Goal: Communication & Community: Ask a question

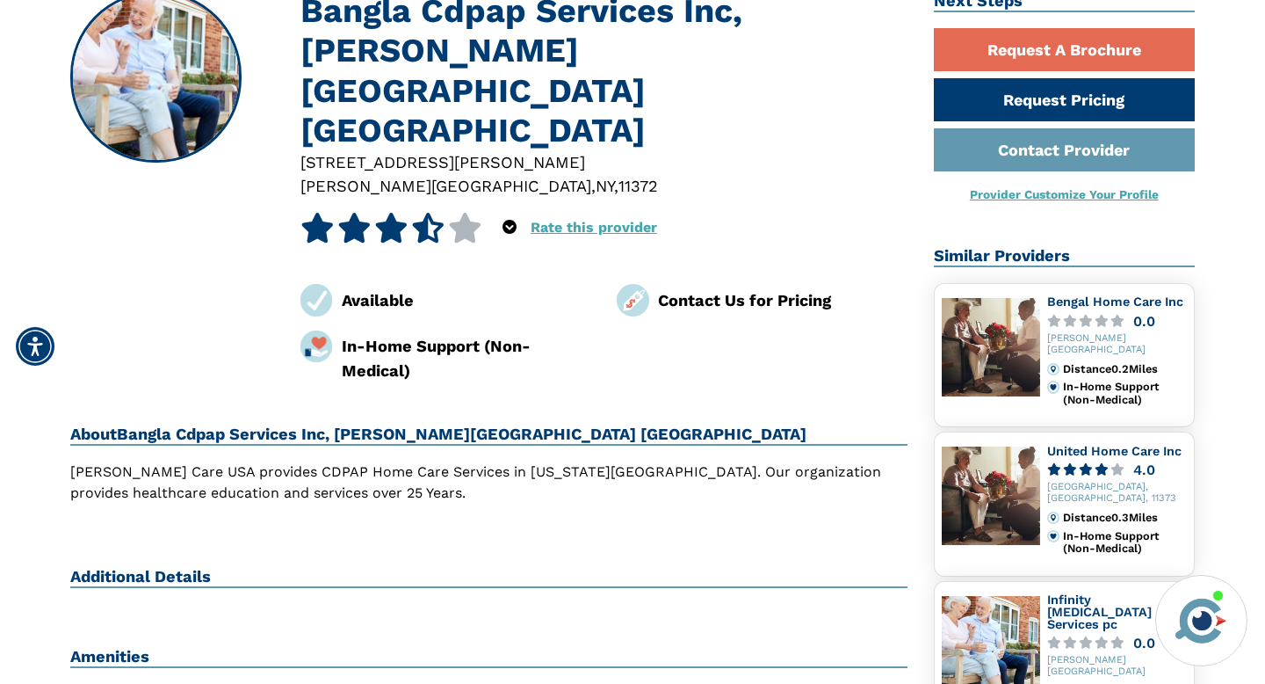
scroll to position [103, 0]
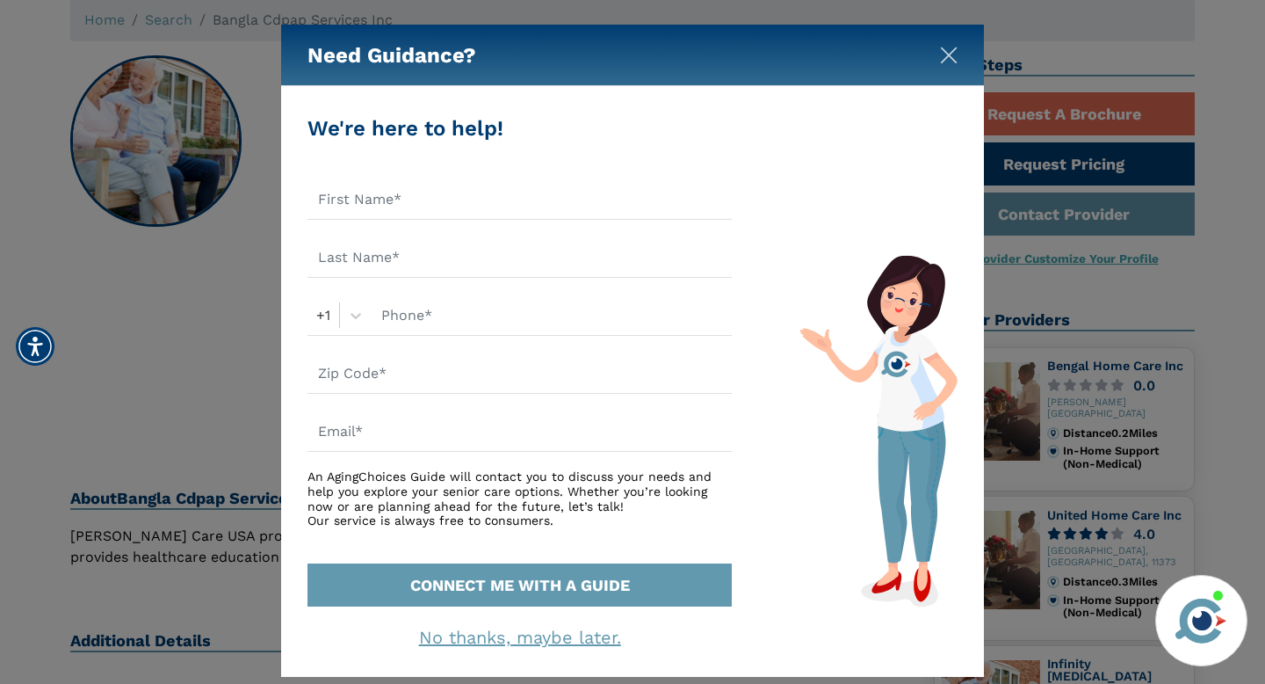
click at [951, 47] on img "Close" at bounding box center [949, 56] width 18 height 18
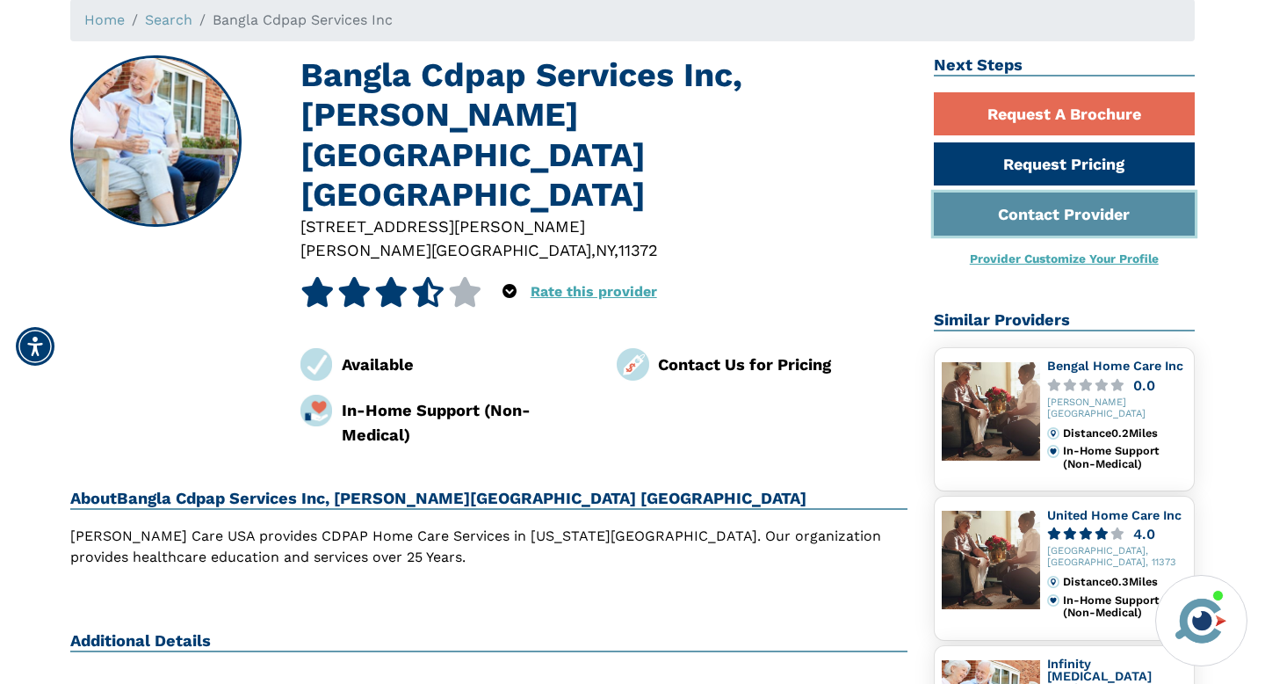
click at [1096, 214] on link "Contact Provider" at bounding box center [1065, 213] width 262 height 43
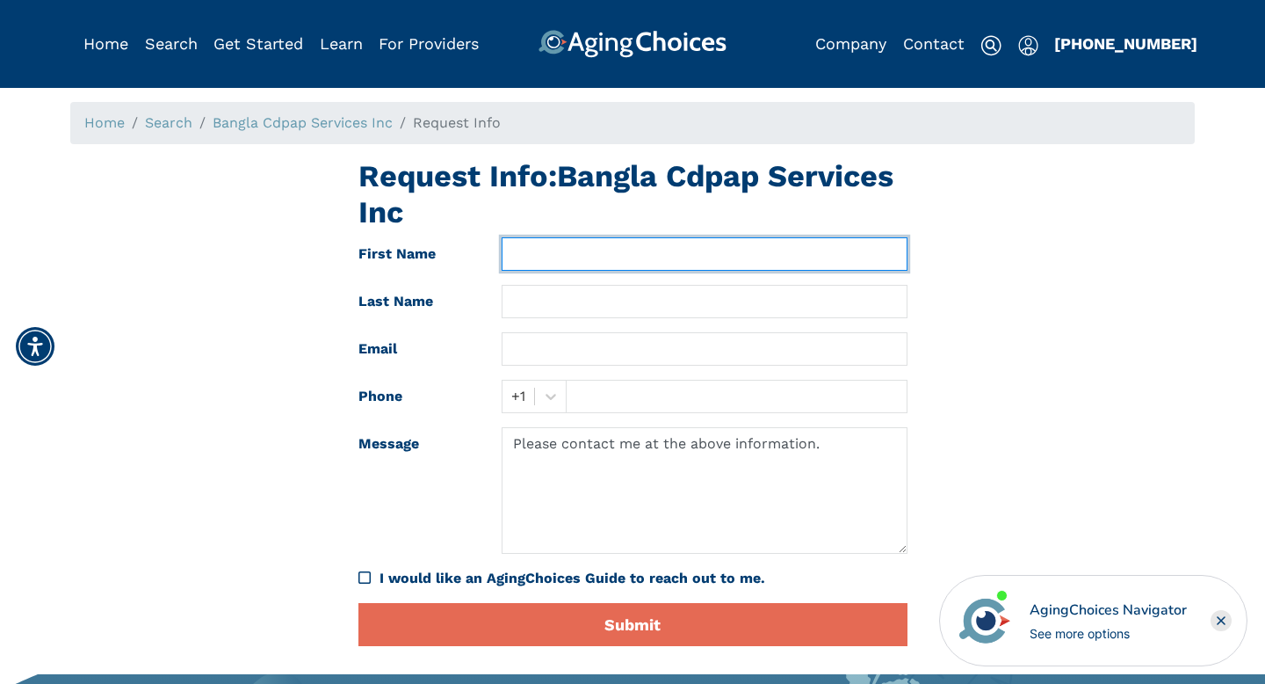
click at [705, 243] on input "text" at bounding box center [704, 253] width 405 height 33
type input "Mostafa"
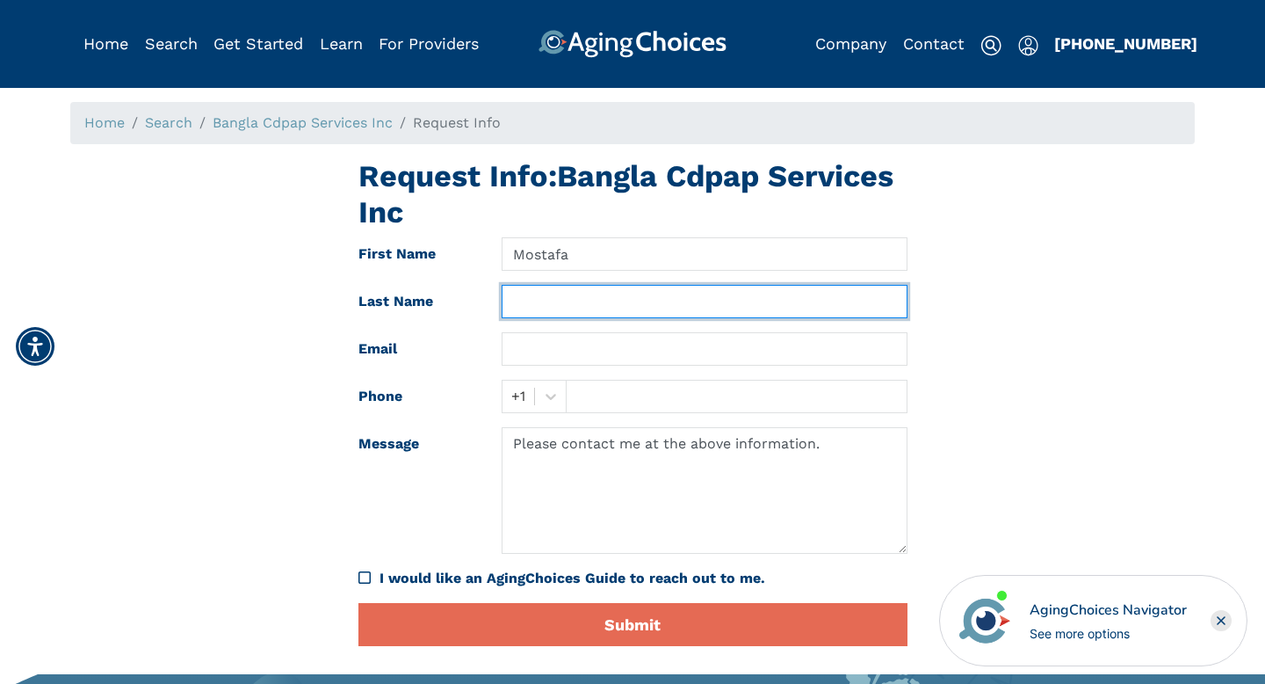
type input "Ifran"
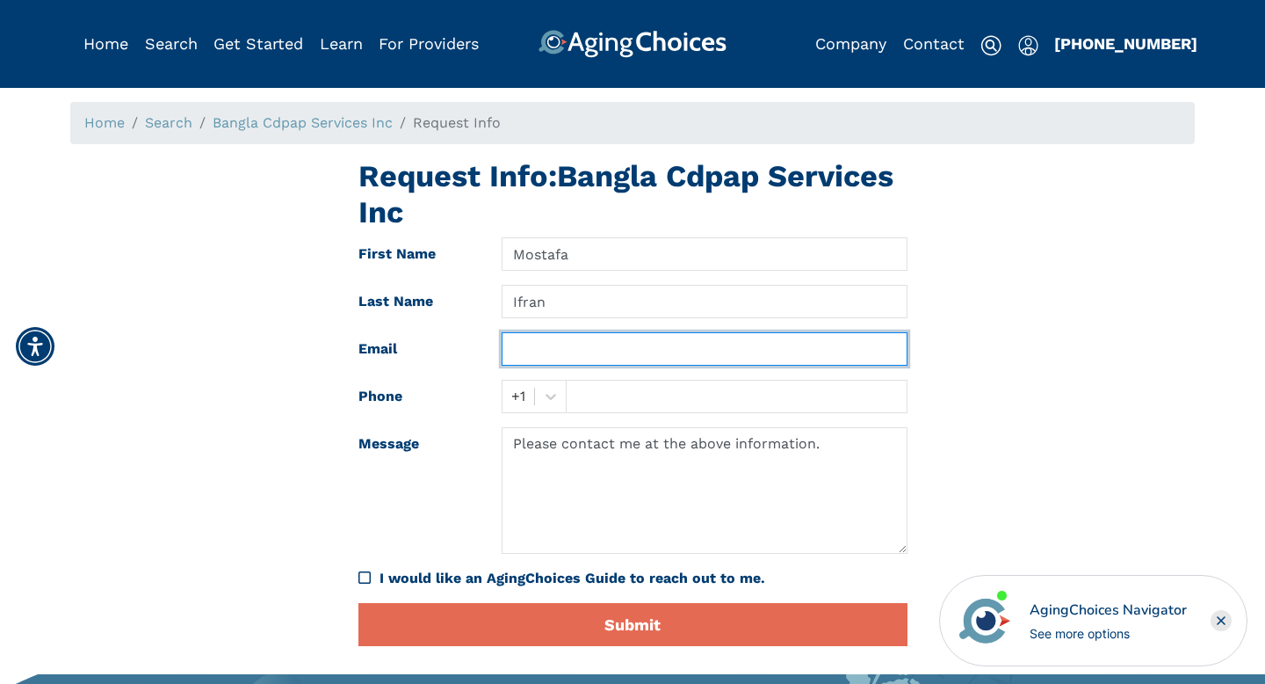
type input "mostofaifran363@gmail.com"
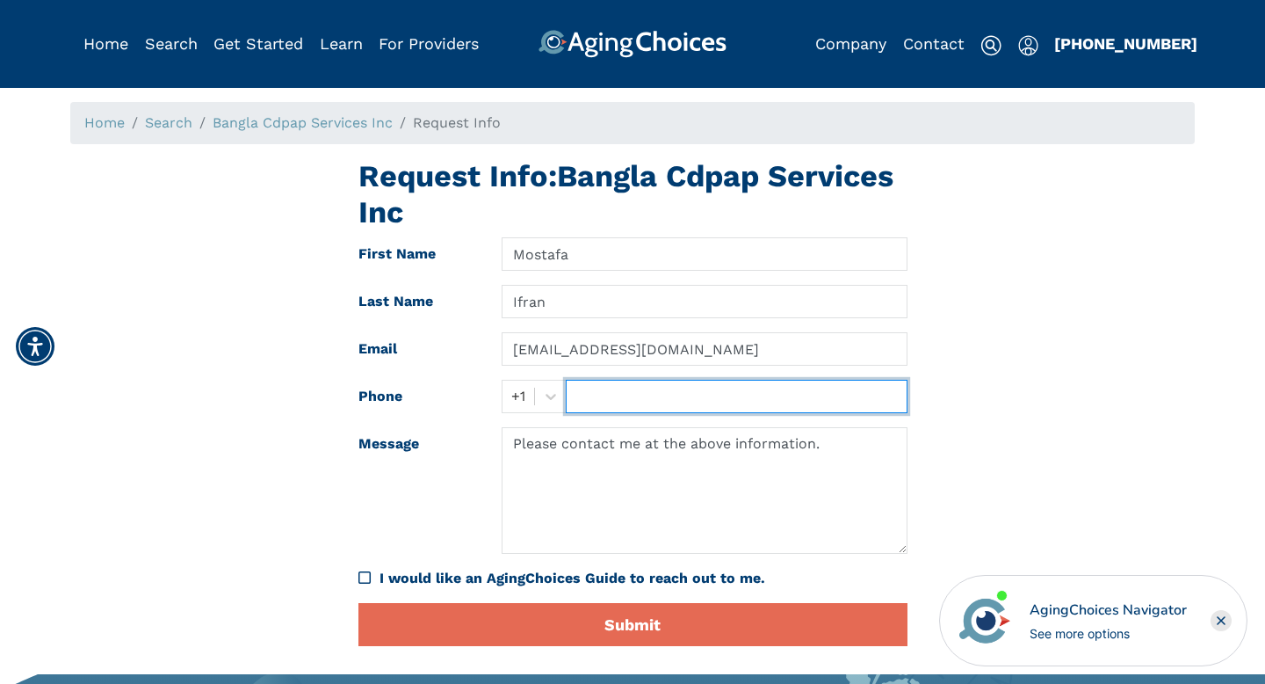
click at [634, 399] on input "text" at bounding box center [736, 396] width 341 height 33
type input "3476538168"
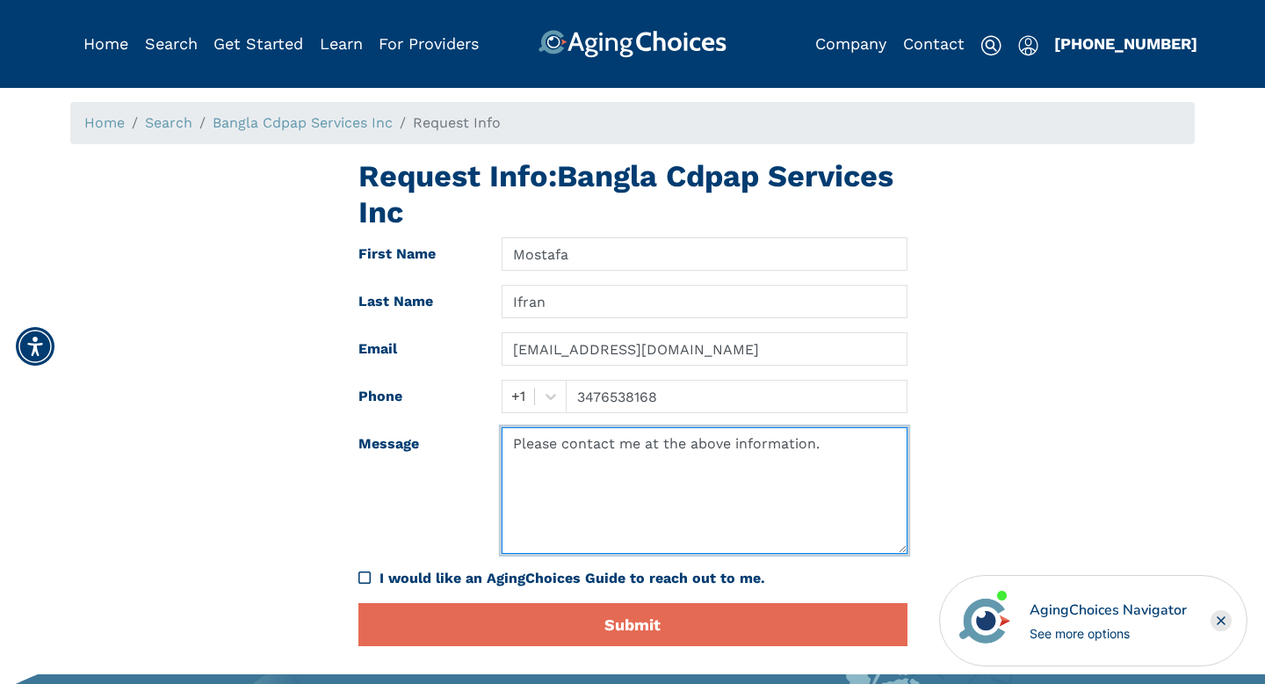
click at [620, 460] on textarea "Please contact me at the above information." at bounding box center [704, 490] width 405 height 127
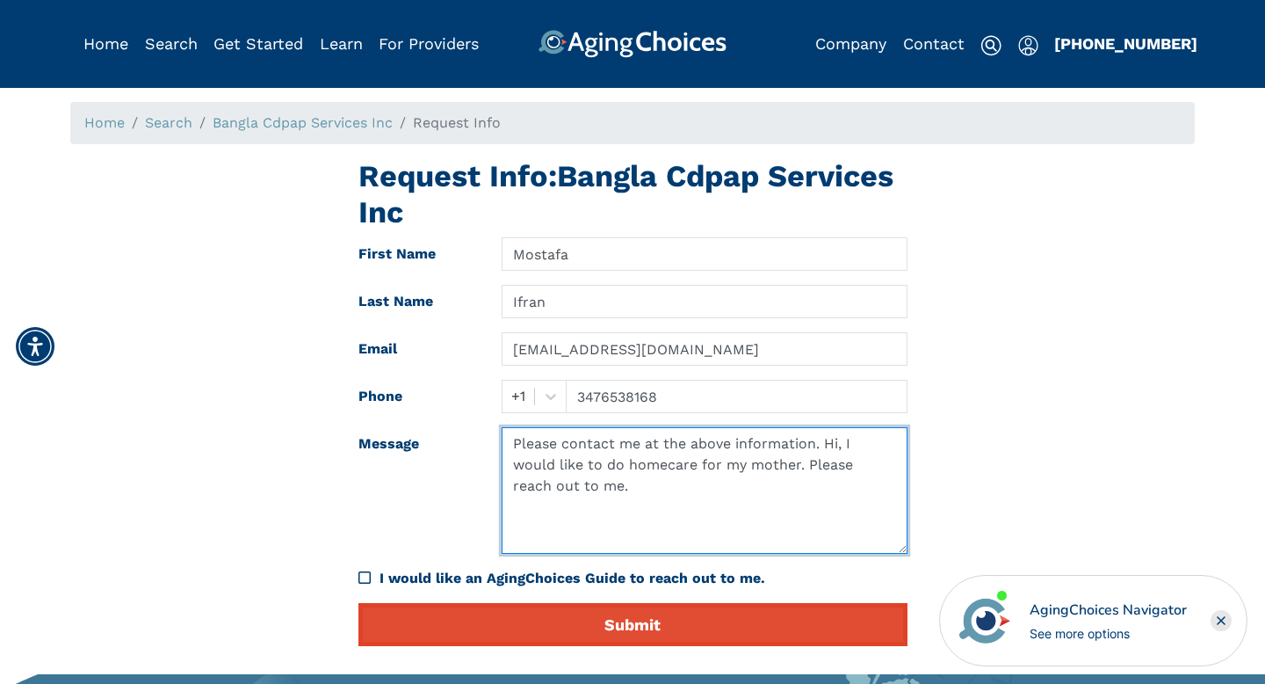
type textarea "Please contact me at the above information. Hi, I would like to do homecare for…"
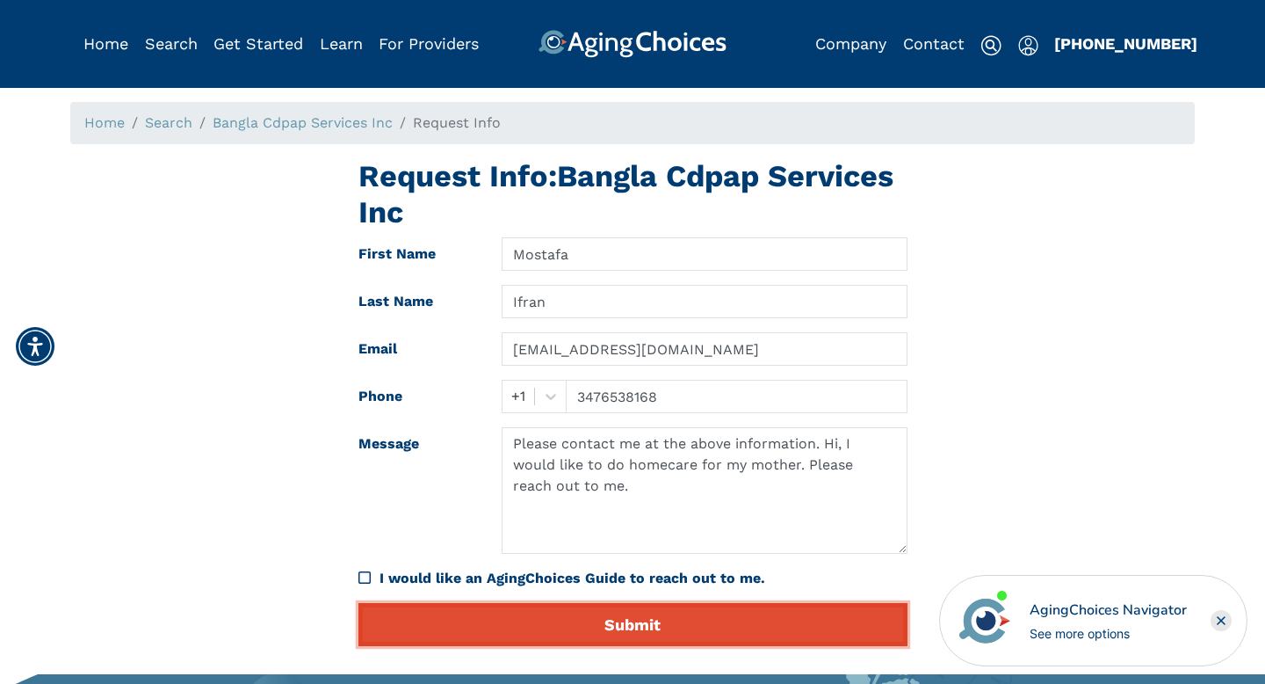
click at [666, 620] on button "Submit" at bounding box center [633, 624] width 549 height 43
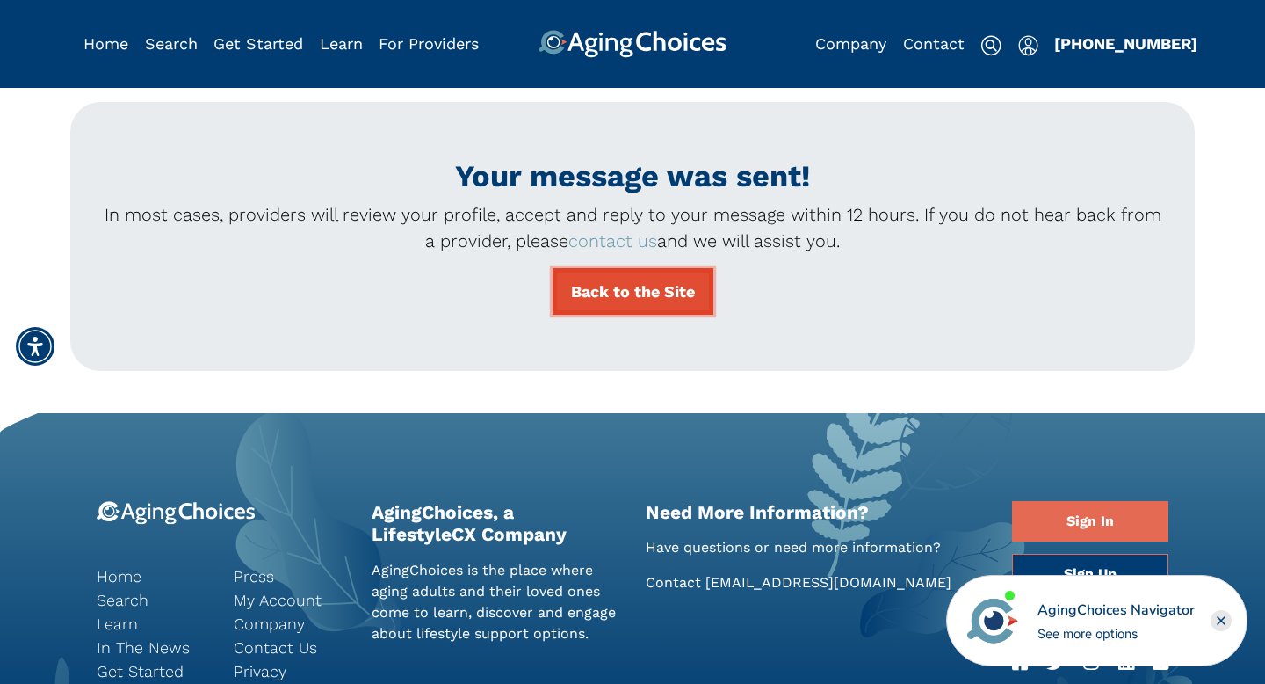
click at [674, 293] on link "Back to the Site" at bounding box center [633, 291] width 161 height 47
